Goal: Information Seeking & Learning: Find specific fact

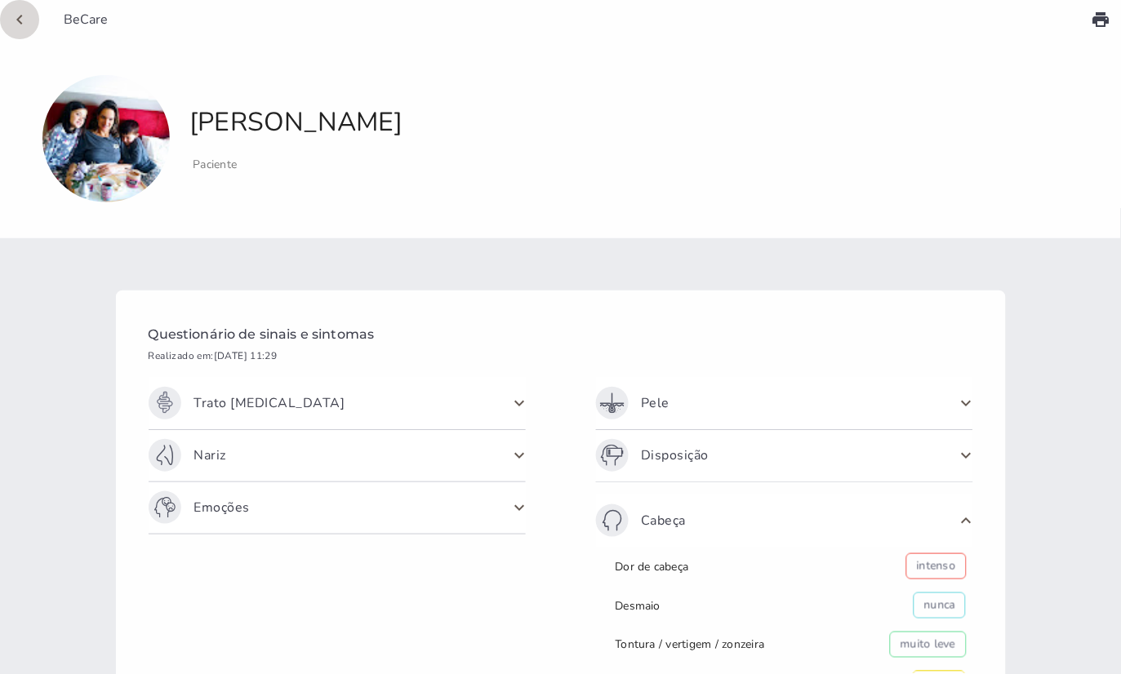
click at [23, 19] on icon "chevron_left" at bounding box center [20, 20] width 20 height 20
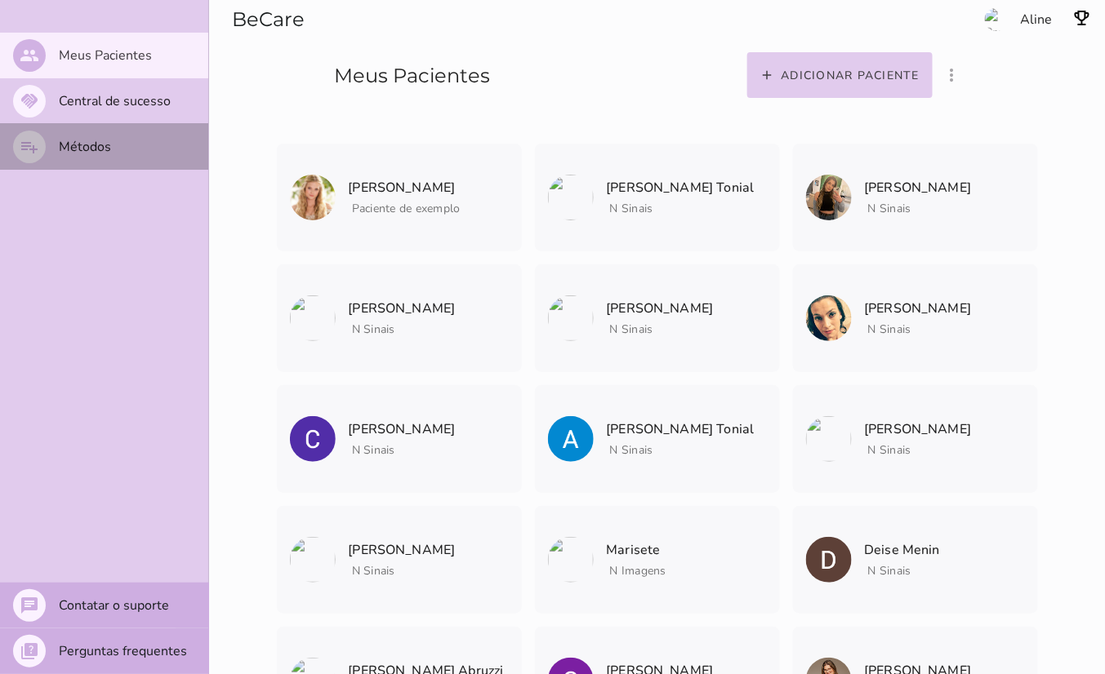
click at [0, 0] on slot "Métodos" at bounding box center [0, 0] width 0 height 0
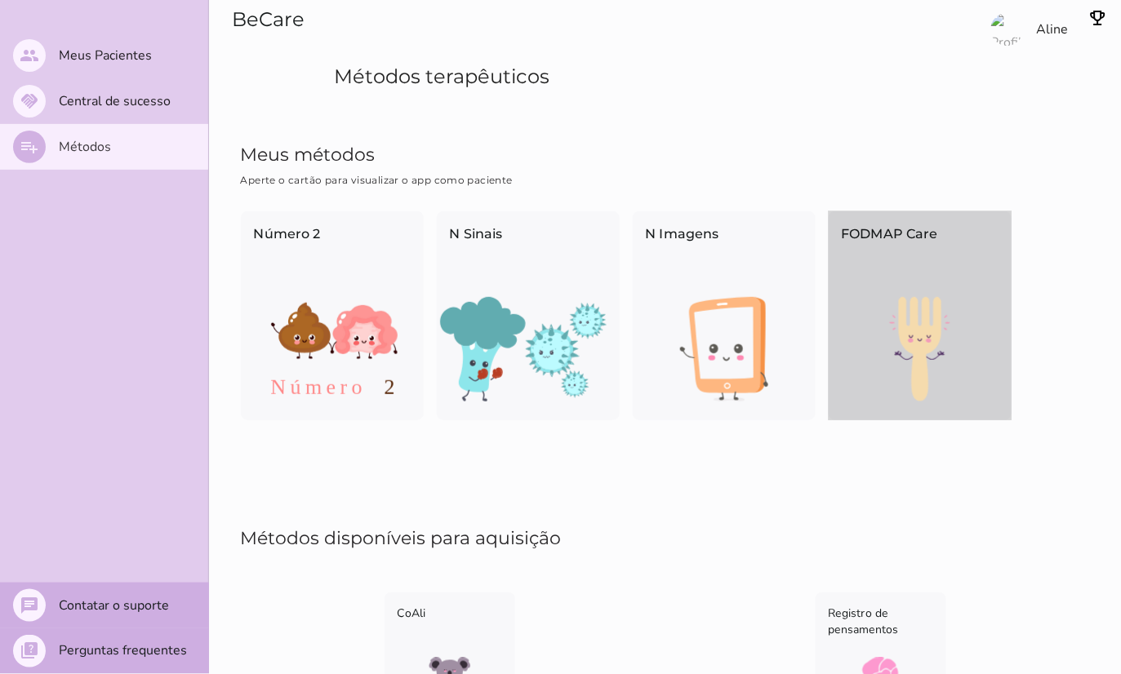
click at [896, 284] on div "FODMAP Care" at bounding box center [920, 254] width 183 height 86
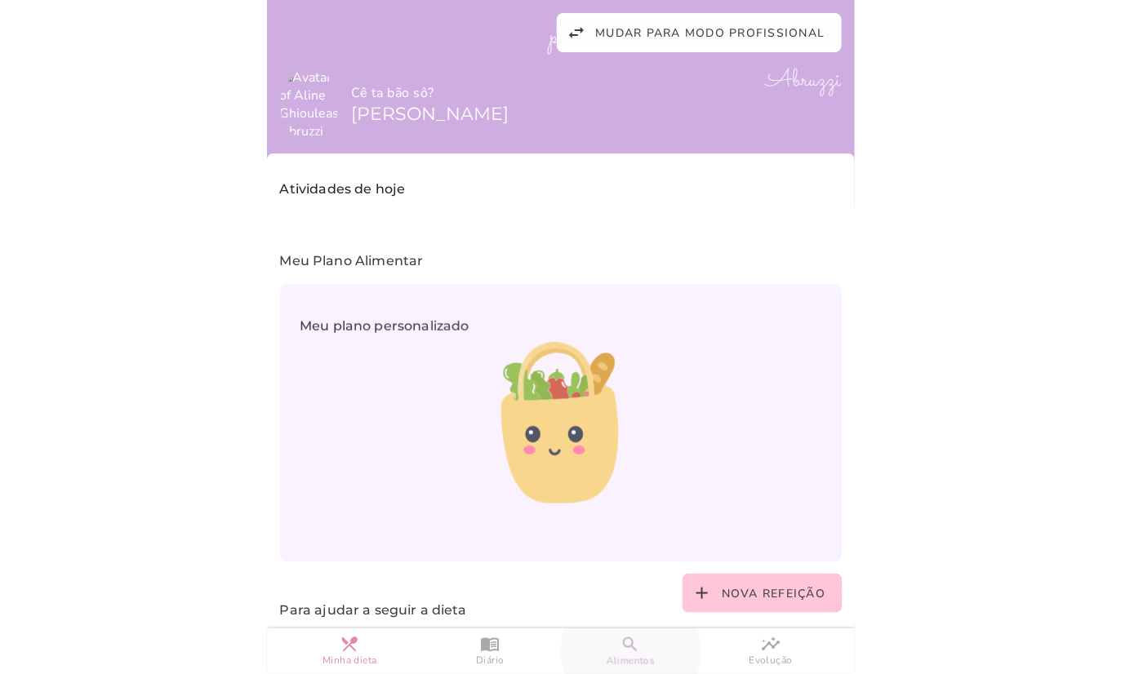
click at [641, 648] on link "search Alimentos" at bounding box center [631, 652] width 140 height 46
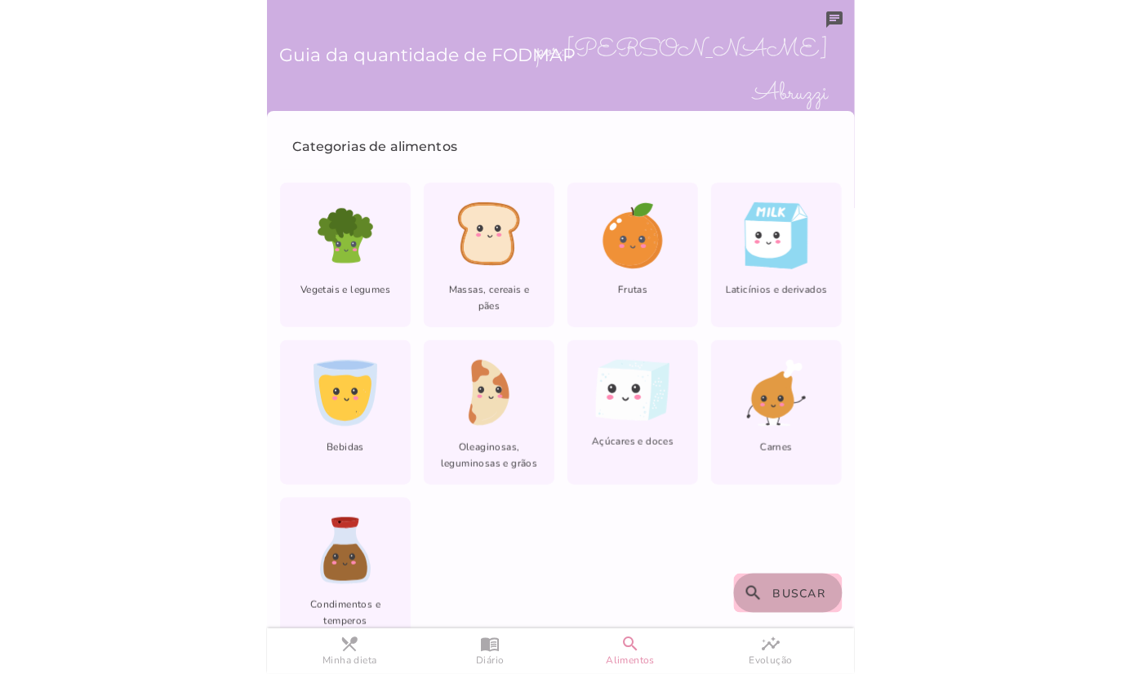
click at [773, 601] on span "Buscar" at bounding box center [799, 594] width 53 height 16
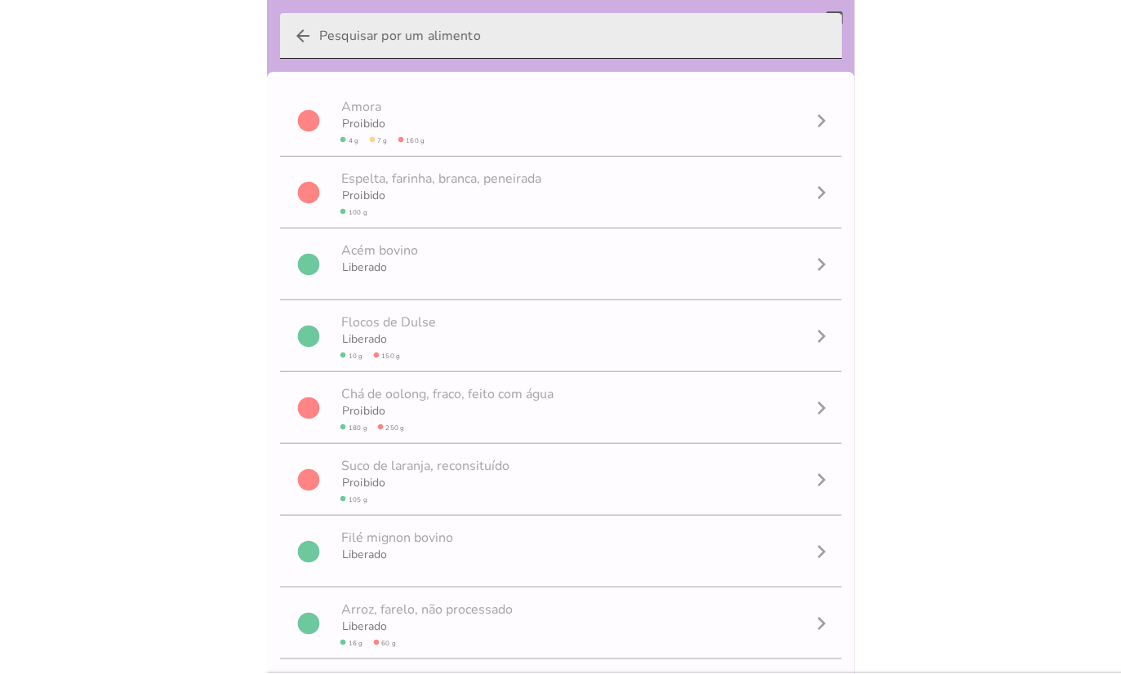
drag, startPoint x: 519, startPoint y: 7, endPoint x: 519, endPoint y: 34, distance: 27.8
click at [519, 34] on input "arrow_back" at bounding box center [573, 36] width 509 height 46
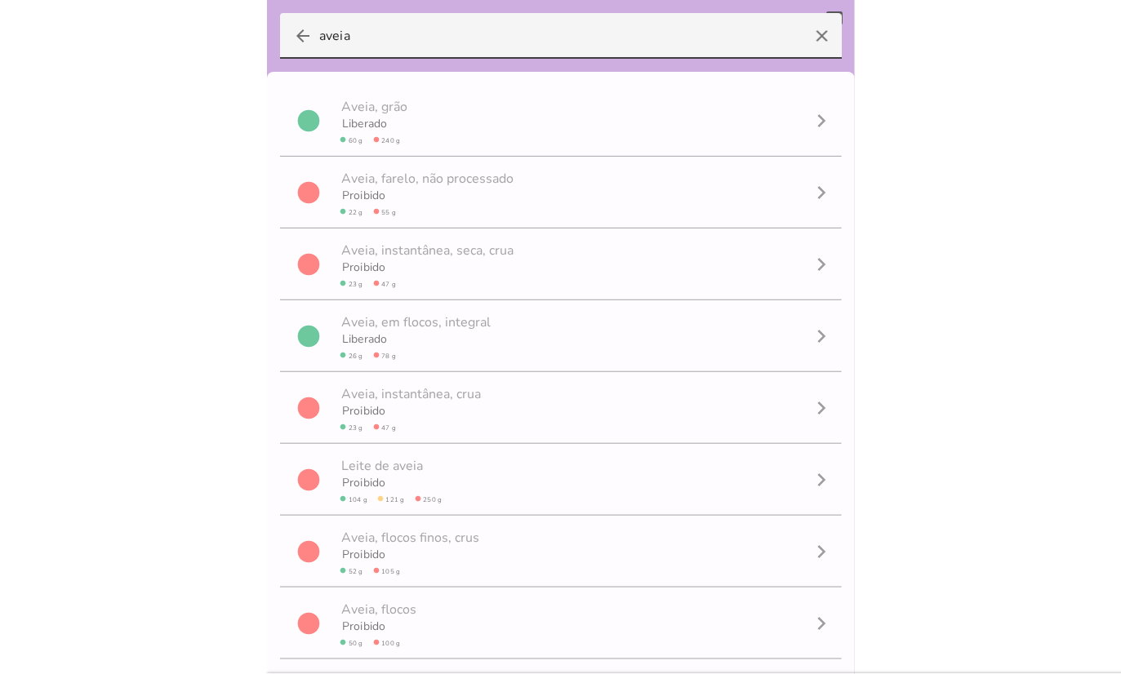
scroll to position [1, 0]
type input "a"
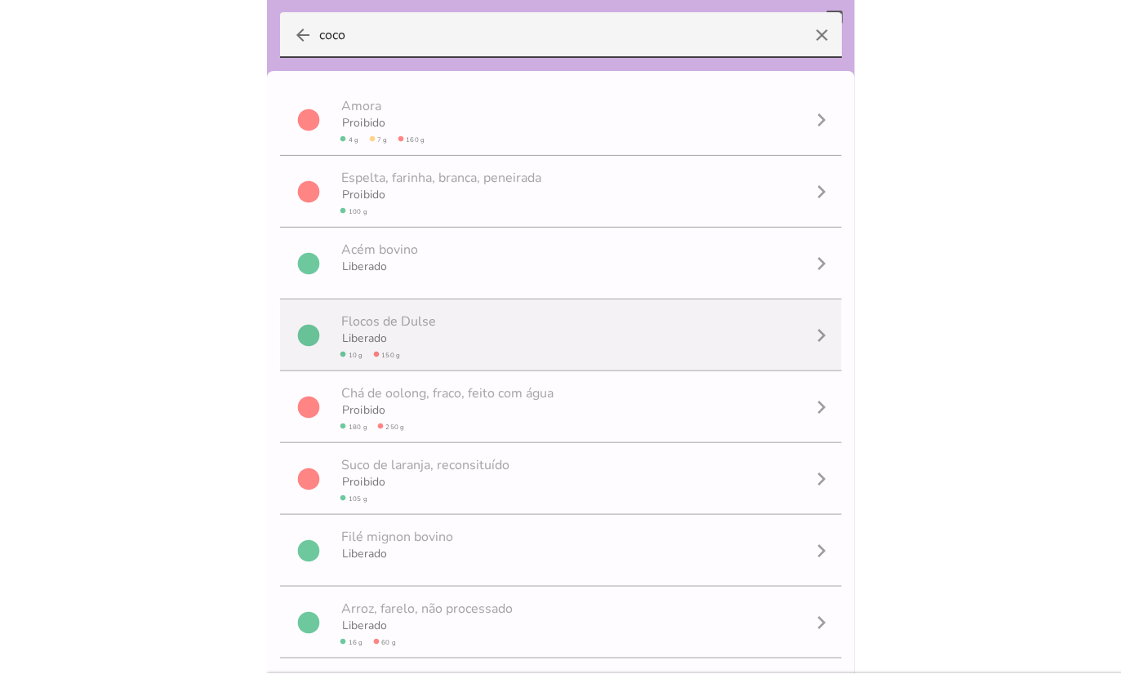
type input "coco"
type mwc-textfield "coco"
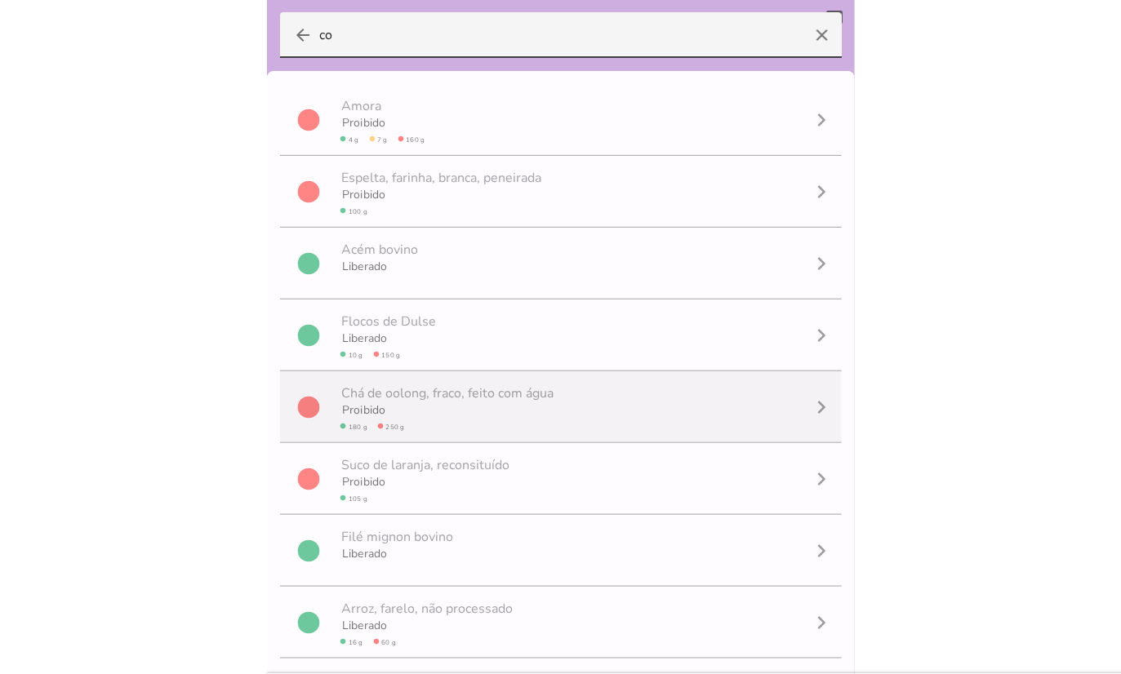
type input "c"
type input "coco"
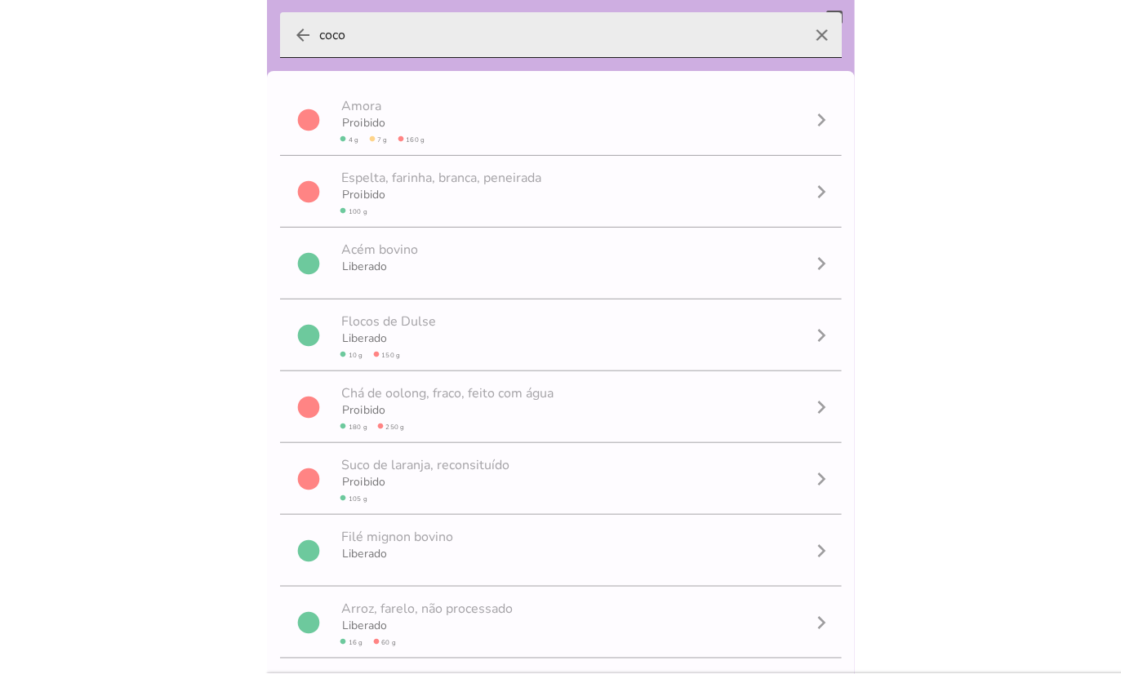
click at [802, 39] on icon "clear" at bounding box center [821, 35] width 39 height 39
click at [802, 39] on input "coco" at bounding box center [560, 35] width 483 height 46
drag, startPoint x: 314, startPoint y: 32, endPoint x: 334, endPoint y: 37, distance: 20.2
click at [334, 37] on label "arrow_back coco clear" at bounding box center [561, 35] width 562 height 46
click at [334, 37] on input "coco" at bounding box center [560, 35] width 483 height 46
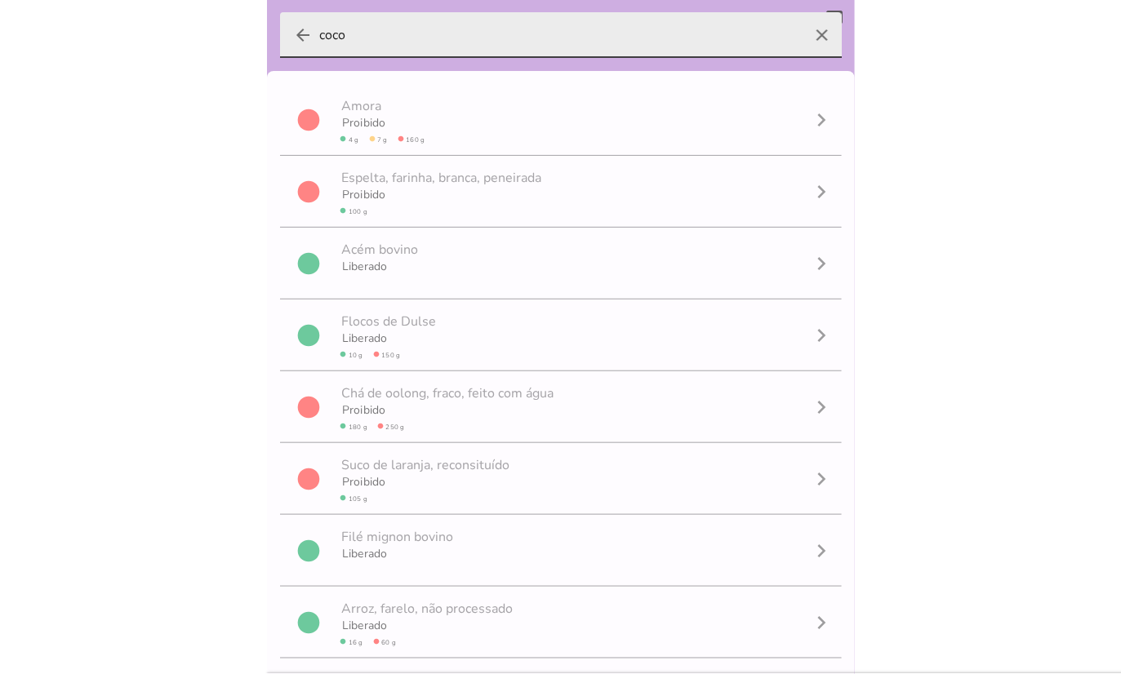
click at [334, 37] on input "coco" at bounding box center [560, 35] width 483 height 46
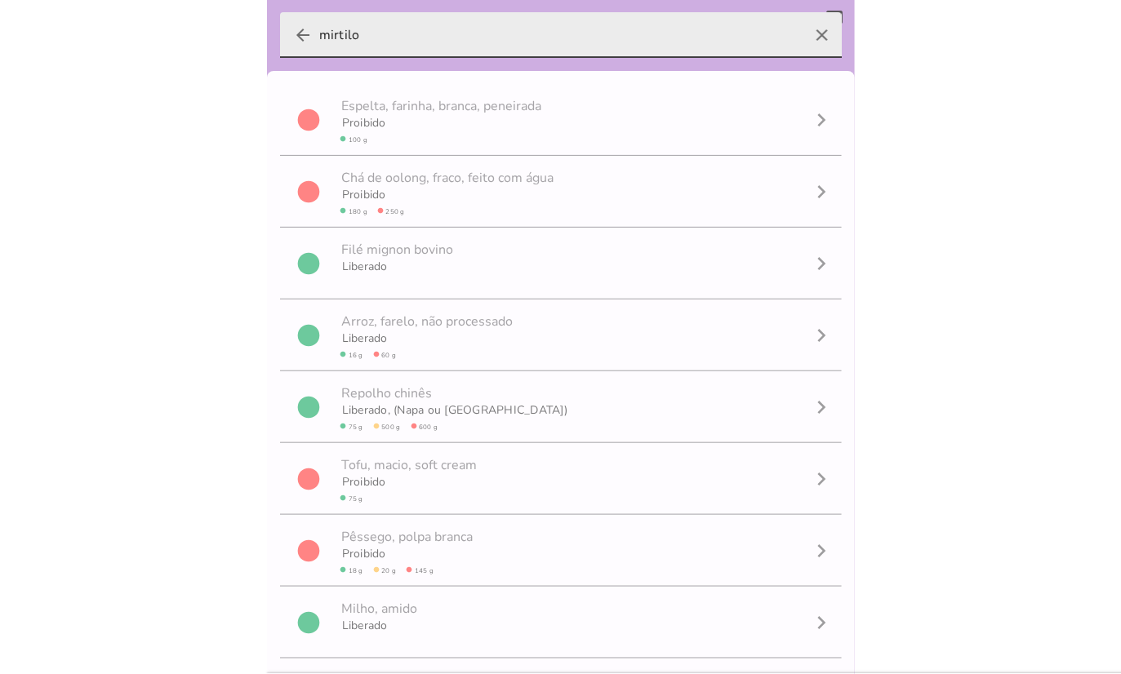
type input "mirtilo"
type mwc-textfield "mirtilo"
click at [802, 45] on icon "clear" at bounding box center [821, 35] width 39 height 39
click at [799, 45] on input "mirtilo" at bounding box center [560, 35] width 483 height 46
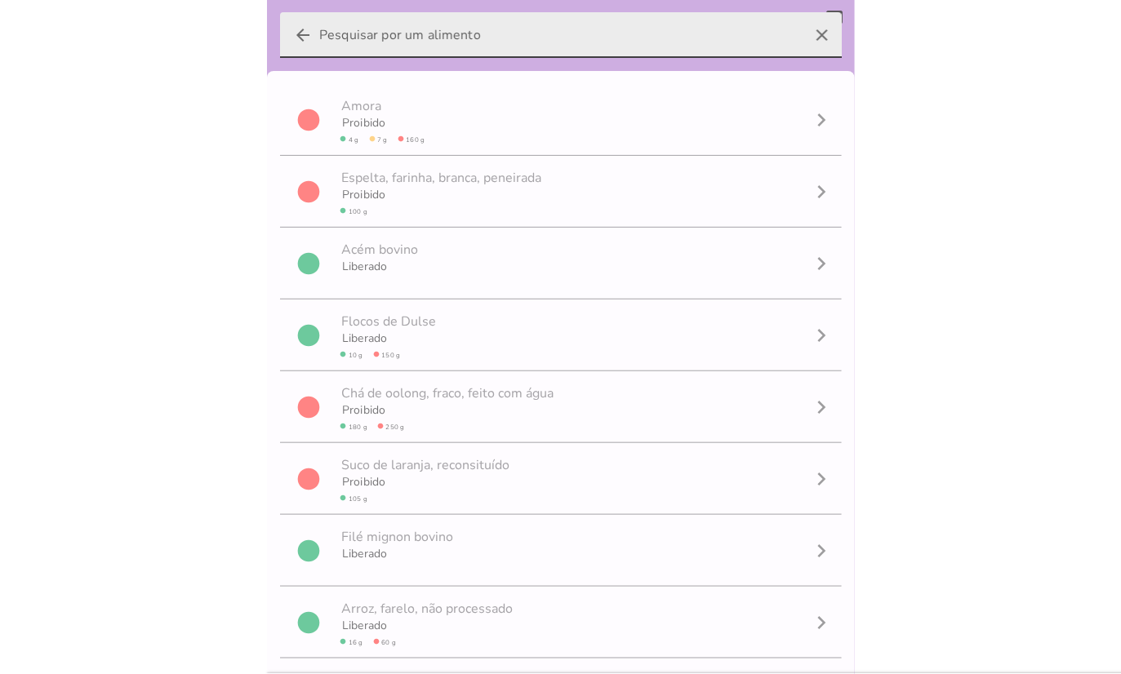
click at [806, 43] on icon "clear" at bounding box center [821, 35] width 39 height 39
click at [802, 43] on input "arrow_back clear" at bounding box center [560, 35] width 483 height 46
click at [806, 43] on icon "clear" at bounding box center [821, 35] width 39 height 39
click at [802, 43] on input "arrow_back clear" at bounding box center [560, 35] width 483 height 46
click at [806, 36] on icon "clear" at bounding box center [821, 35] width 39 height 39
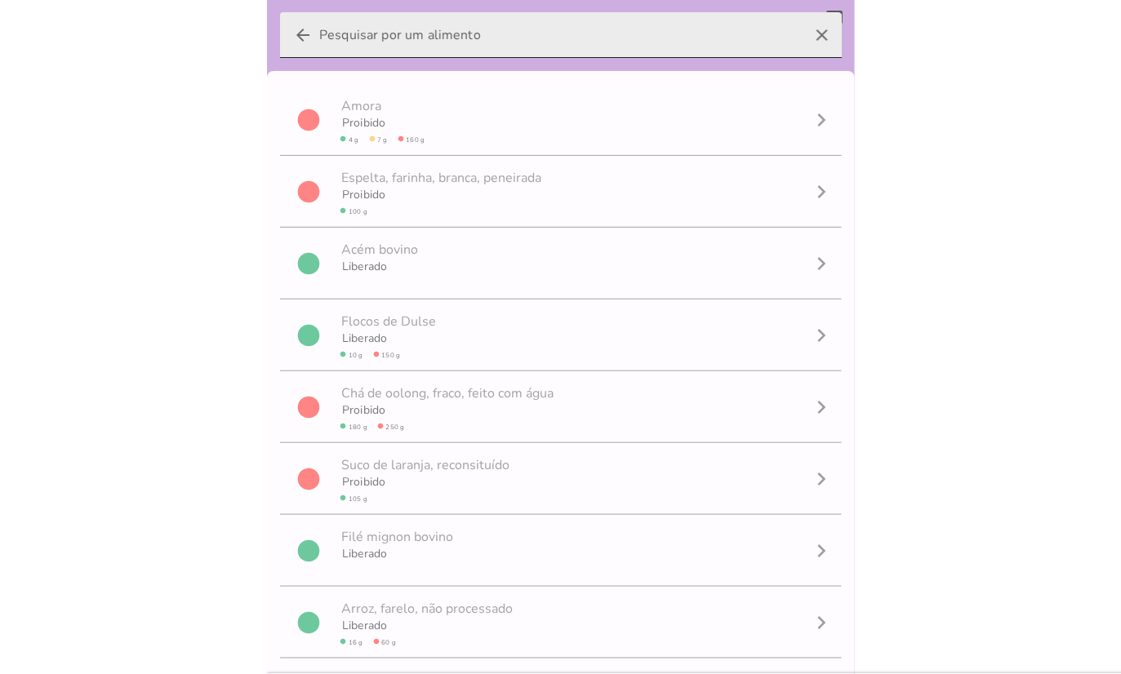
click at [802, 36] on input "arrow_back clear" at bounding box center [560, 35] width 483 height 46
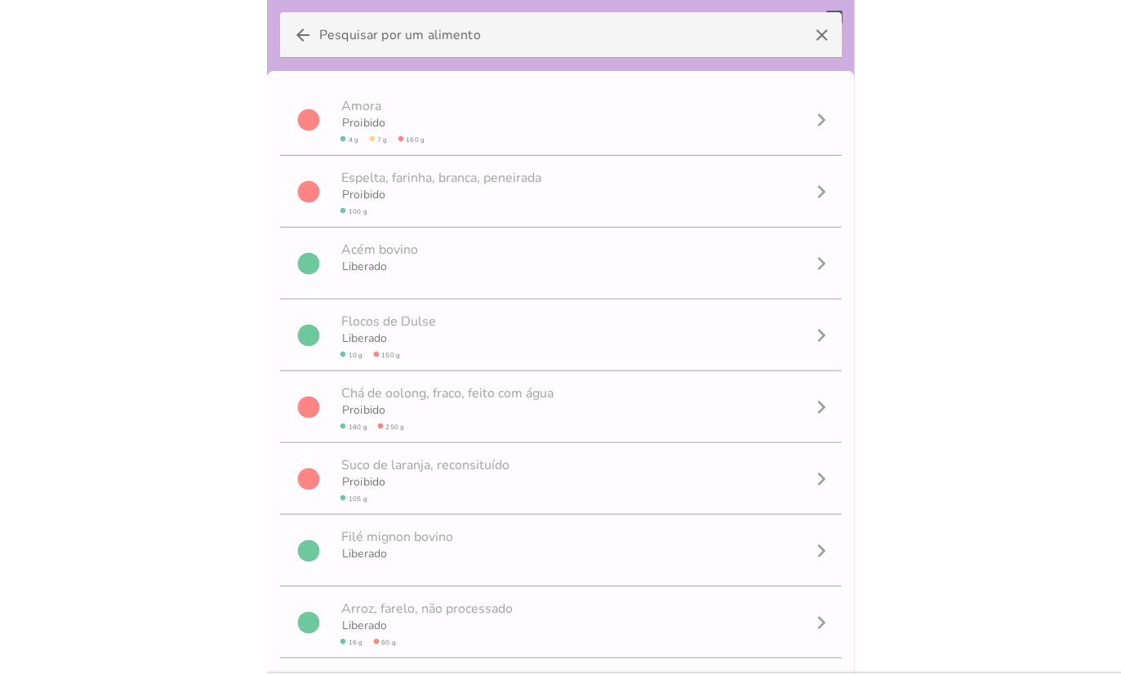
click at [933, 173] on body at bounding box center [560, 337] width 1121 height 674
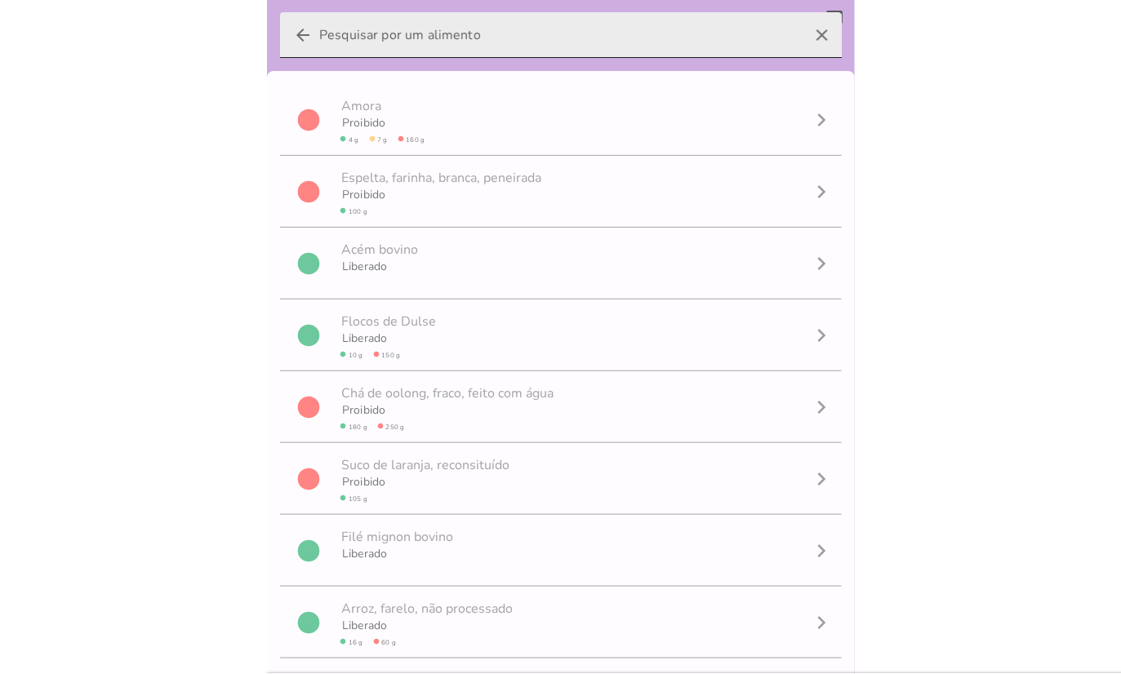
click at [299, 29] on icon "arrow_back" at bounding box center [303, 35] width 20 height 20
click at [319, 29] on input "arrow_back clear" at bounding box center [560, 35] width 483 height 46
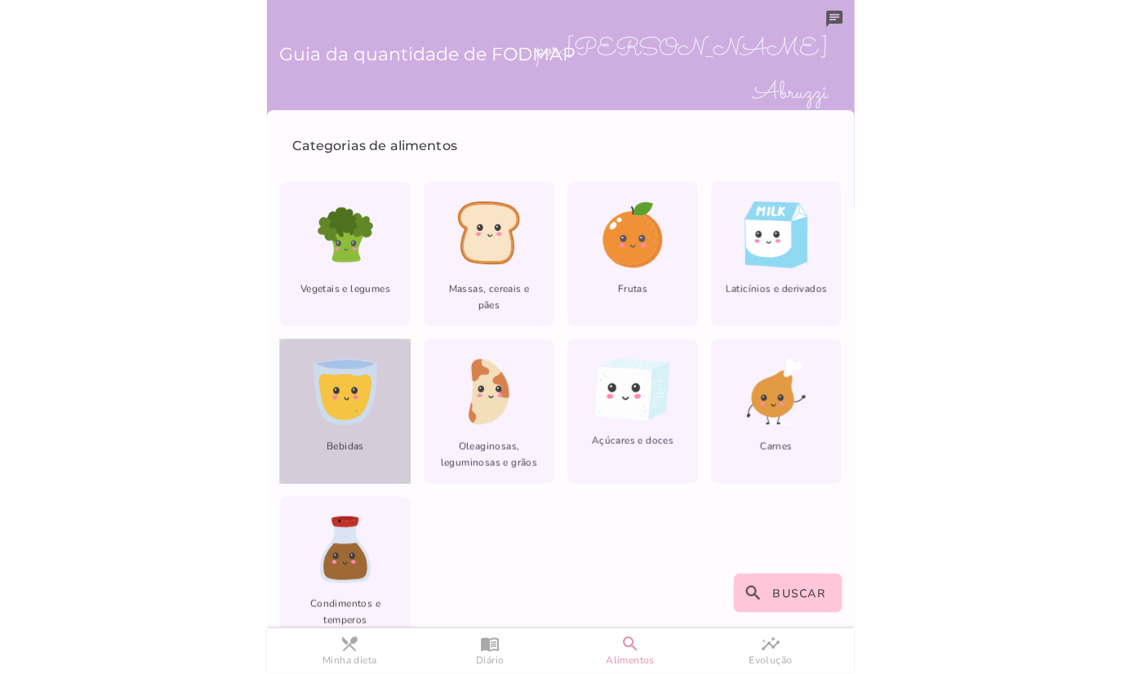
click at [346, 373] on icon at bounding box center [345, 392] width 64 height 67
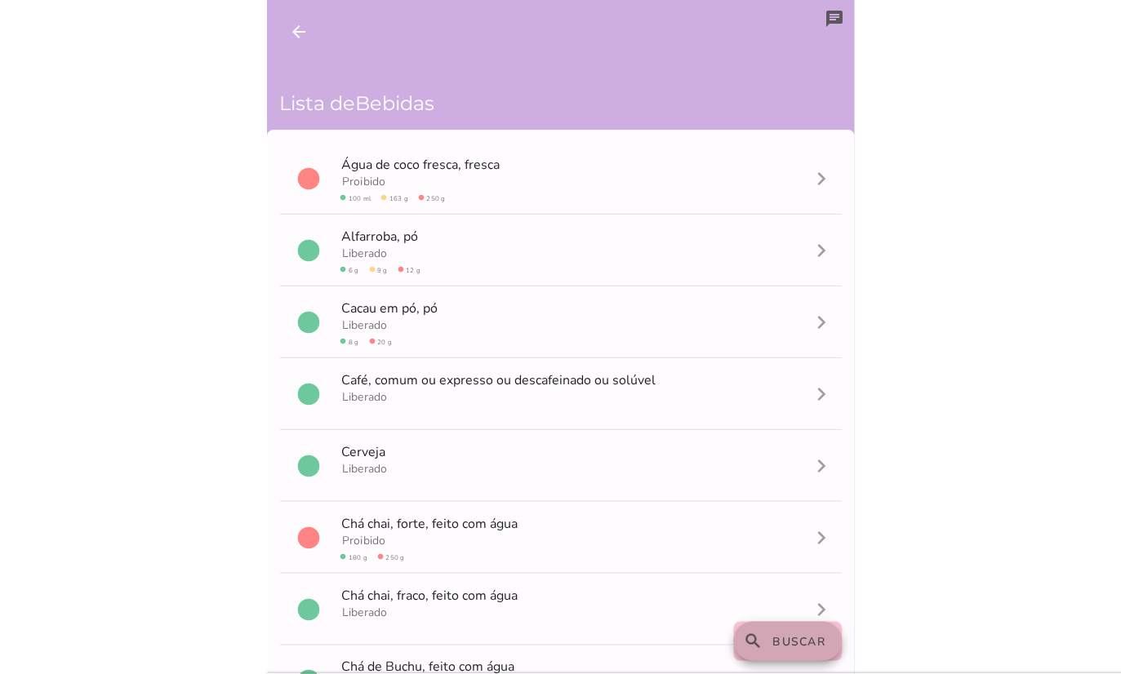
click at [790, 649] on span "Buscar" at bounding box center [799, 642] width 53 height 16
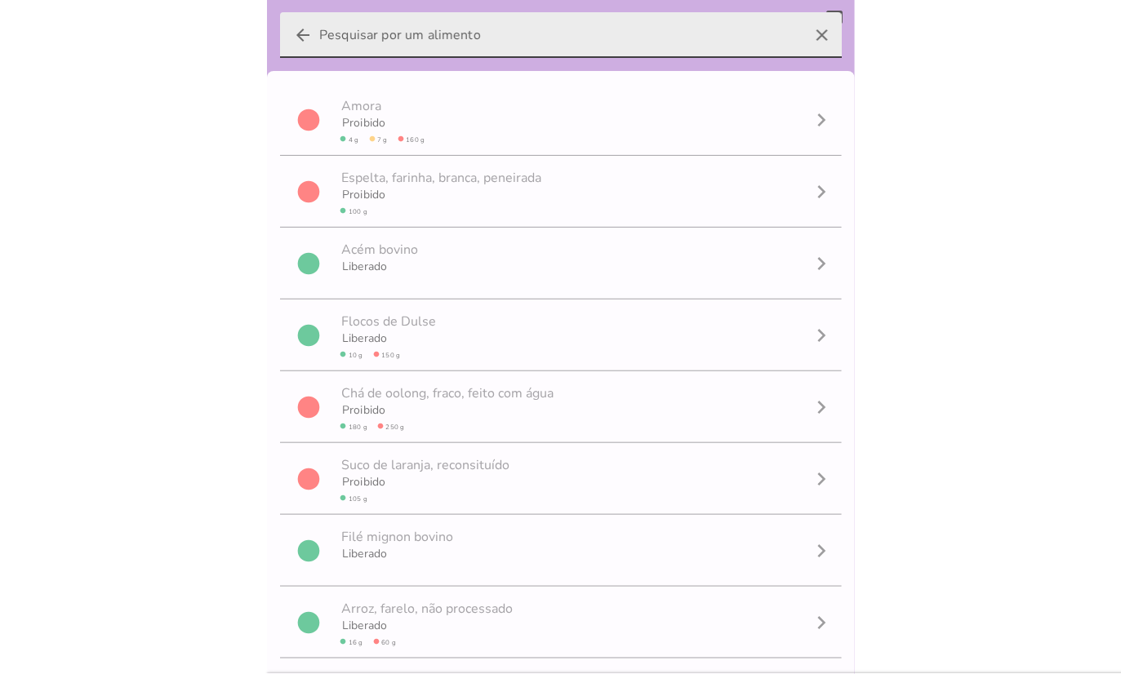
click at [691, 34] on input "arrow_back clear" at bounding box center [560, 35] width 483 height 46
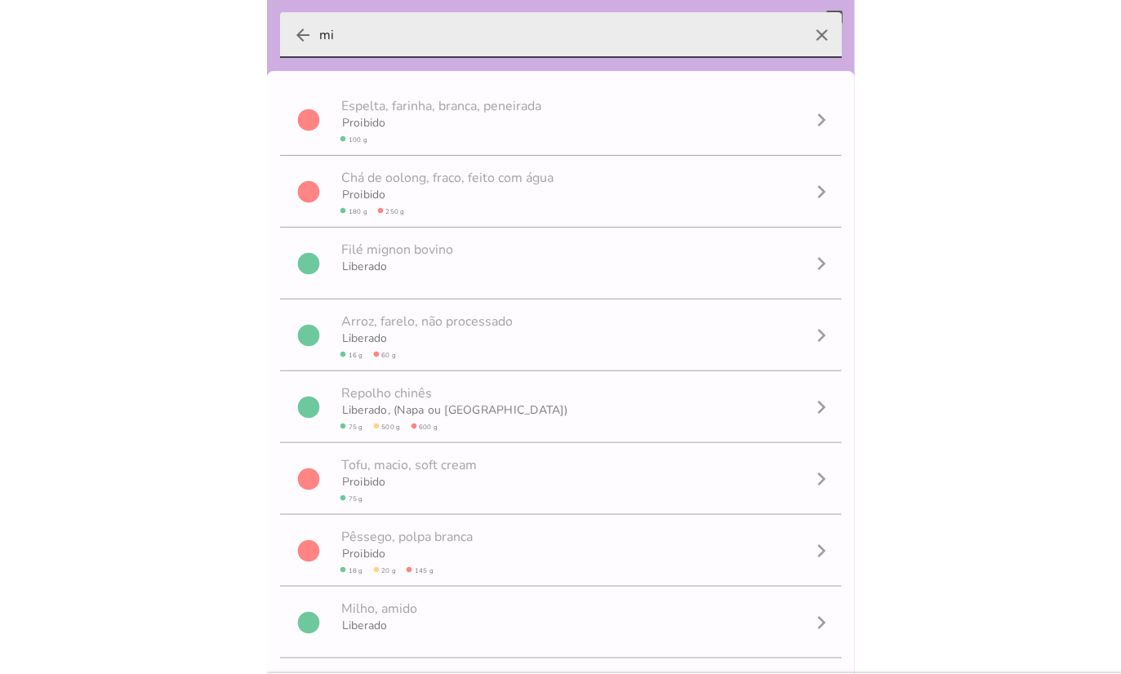
type input "m"
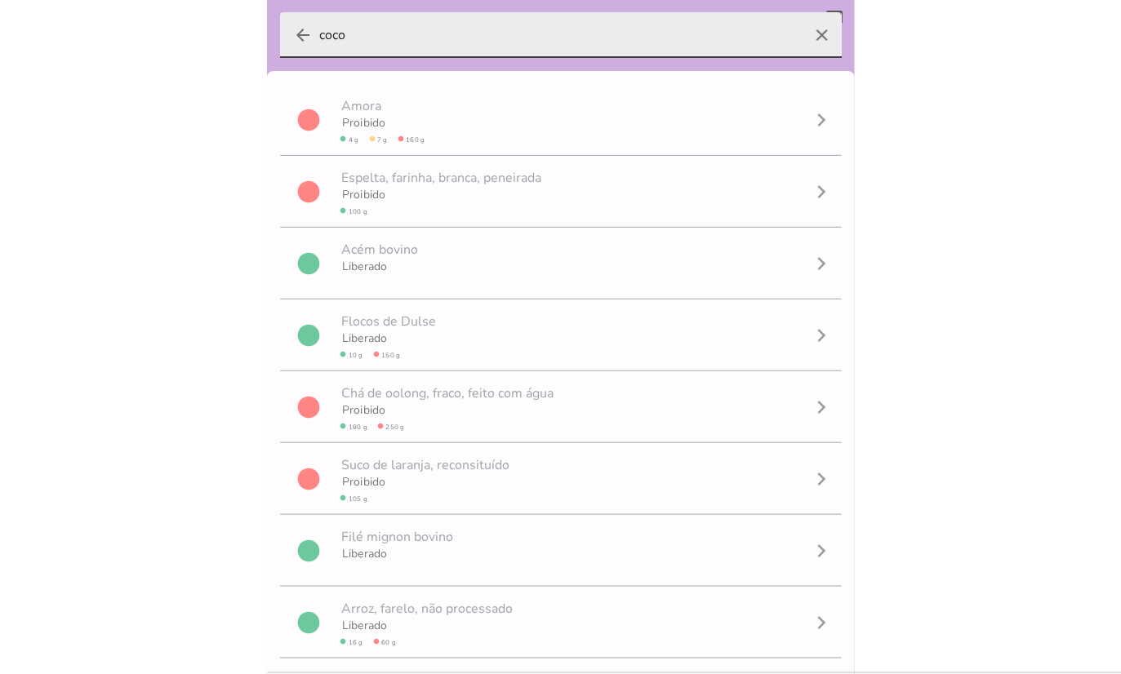
type input "coco"
type mwc-textfield "coco"
click at [812, 38] on icon "clear" at bounding box center [821, 35] width 39 height 39
click at [802, 38] on input "coco" at bounding box center [560, 35] width 483 height 46
click at [808, 30] on icon "clear" at bounding box center [821, 35] width 39 height 39
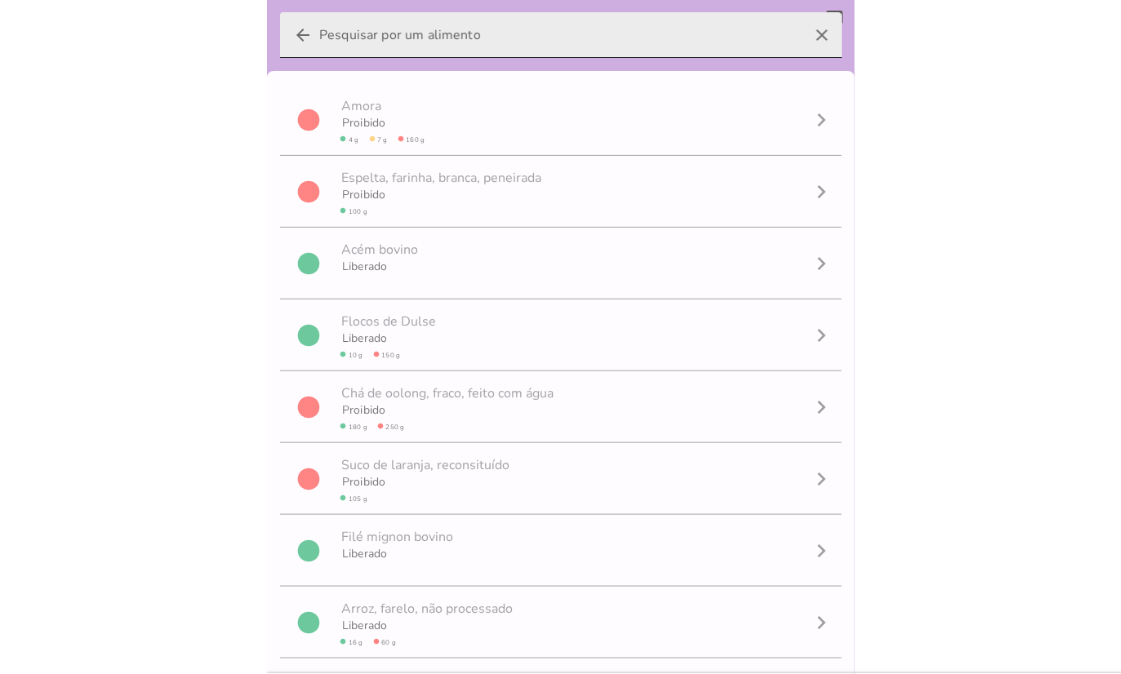
click at [802, 30] on input "arrow_back clear" at bounding box center [560, 35] width 483 height 46
click at [808, 30] on icon "clear" at bounding box center [821, 35] width 39 height 39
click at [802, 30] on input "arrow_back clear" at bounding box center [560, 35] width 483 height 46
click at [808, 30] on icon "clear" at bounding box center [821, 35] width 39 height 39
click at [802, 30] on input "arrow_back clear" at bounding box center [560, 35] width 483 height 46
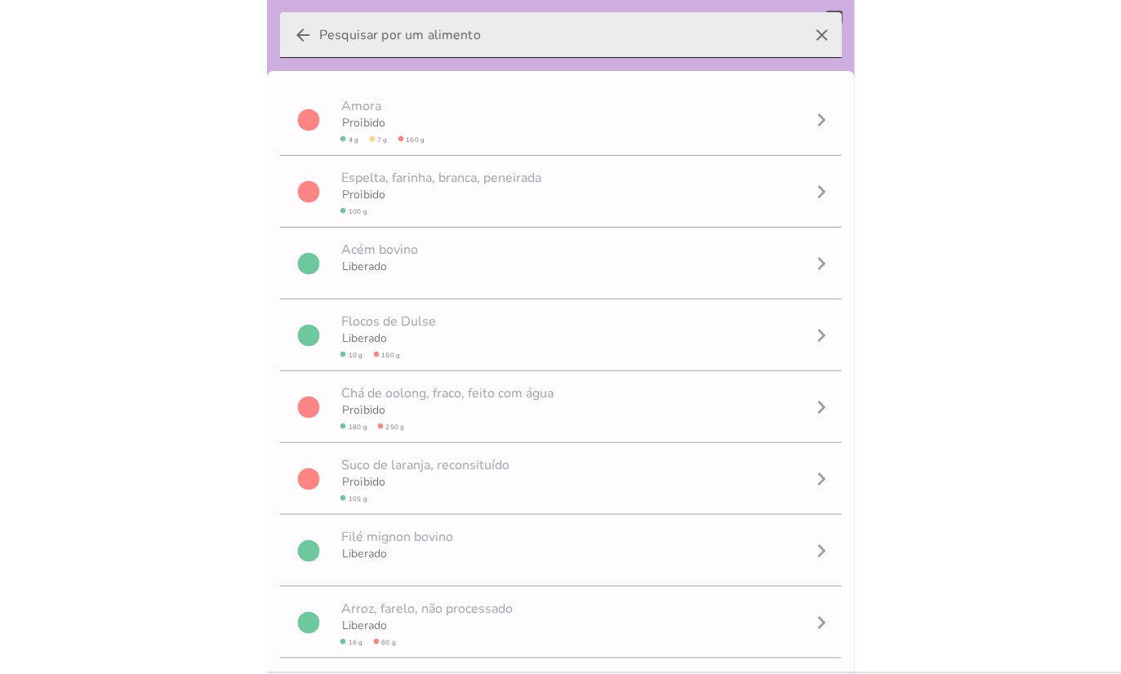
click at [808, 30] on icon "clear" at bounding box center [821, 35] width 39 height 39
click at [802, 30] on input "arrow_back clear" at bounding box center [560, 35] width 483 height 46
click at [774, 40] on input "arrow_back clear" at bounding box center [560, 35] width 483 height 46
click at [802, 38] on icon "clear" at bounding box center [821, 35] width 39 height 39
click at [802, 38] on input "arrow_back clear" at bounding box center [560, 35] width 483 height 46
